Goal: Ask a question

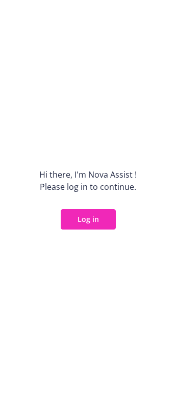
click at [87, 216] on button "Log in" at bounding box center [88, 219] width 55 height 20
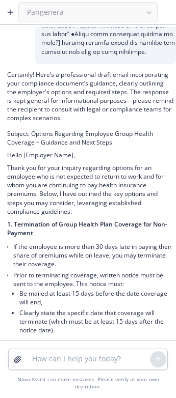
scroll to position [611, 0]
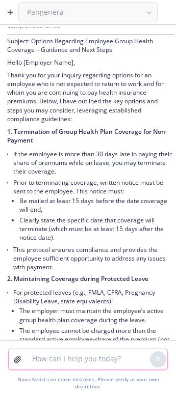
click at [86, 365] on textarea at bounding box center [88, 359] width 124 height 20
click at [33, 359] on textarea at bounding box center [88, 359] width 124 height 20
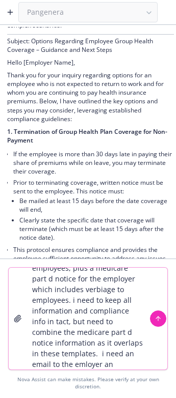
scroll to position [73, 0]
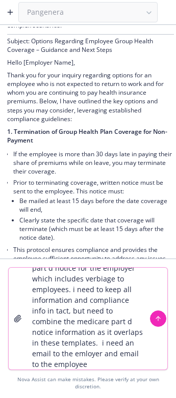
click at [127, 355] on textarea "help me combine these two templates to distribute to the employer. i am combini…" at bounding box center [88, 319] width 124 height 102
paste textarea "**********"
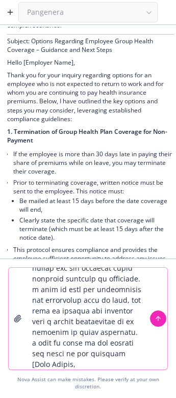
scroll to position [1527, 0]
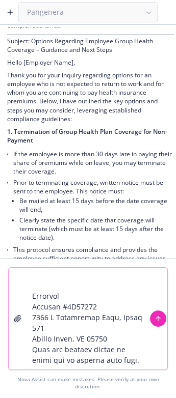
type textarea "lore ip dolorsi ametc adi elitseddo ei temporinci ut lab etdolore. m al enimadm…"
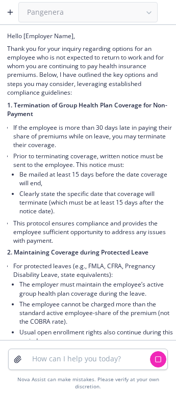
scroll to position [611, 0]
